Goal: Navigation & Orientation: Find specific page/section

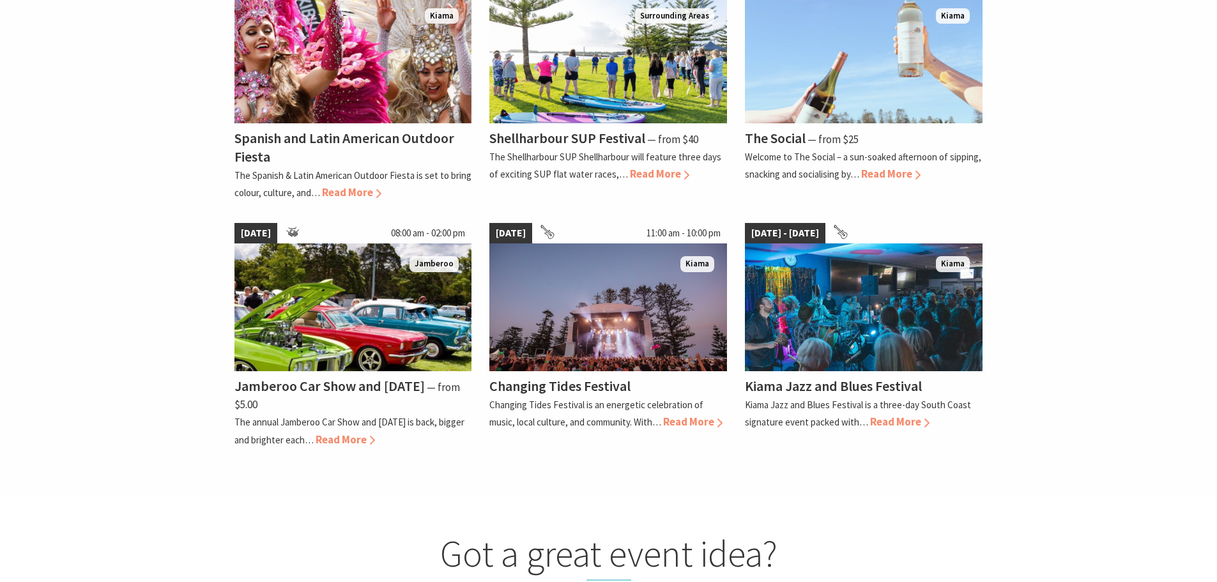
scroll to position [831, 0]
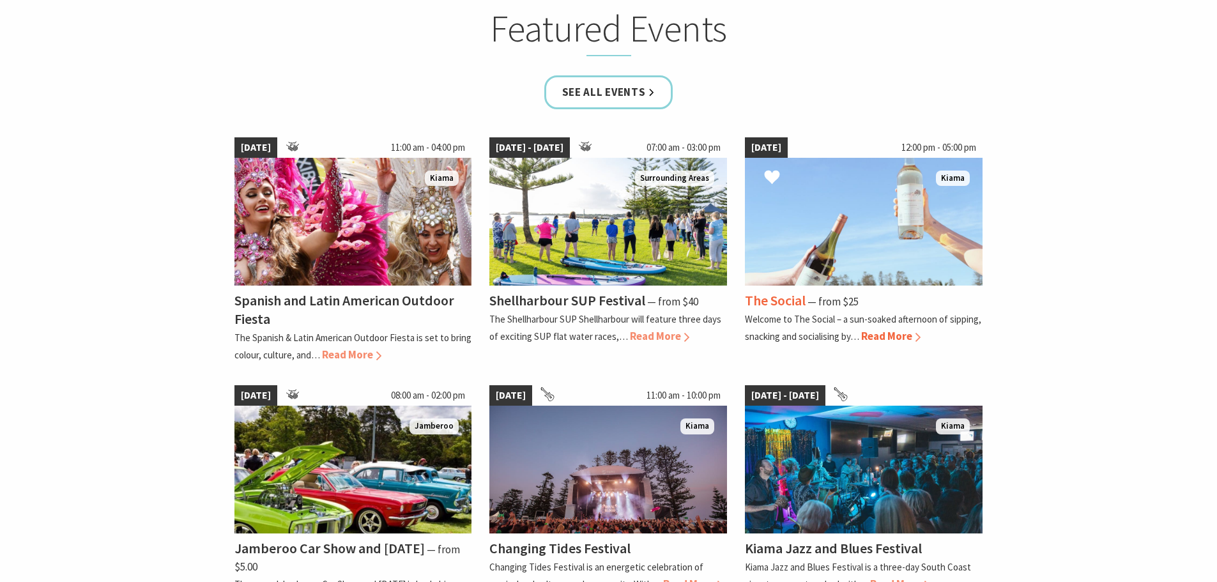
click at [859, 284] on img at bounding box center [864, 222] width 238 height 128
